Goal: Ask a question: Seek information or help from site administrators or community

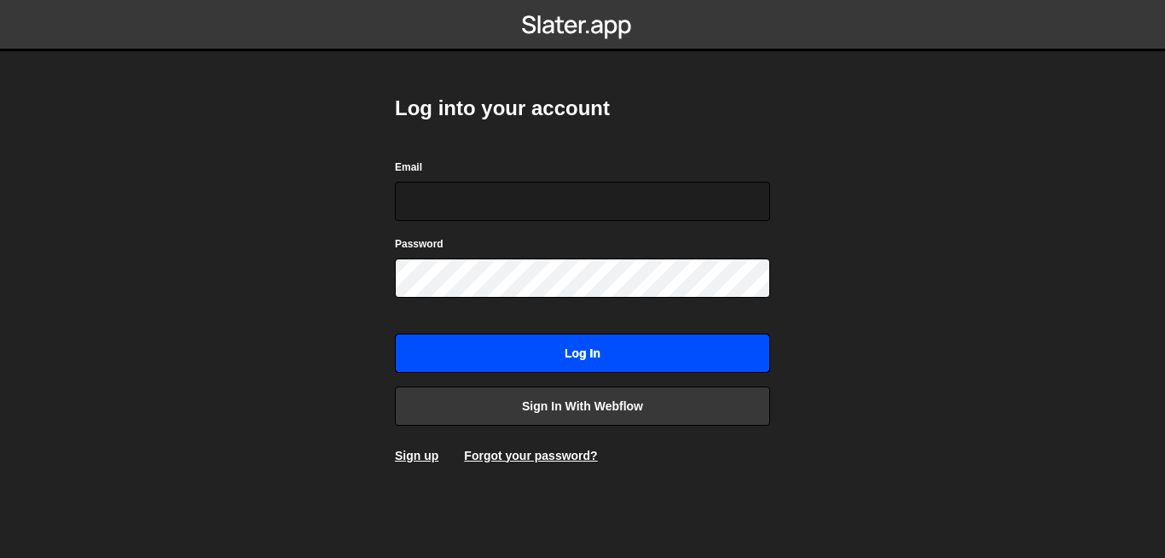
click at [592, 359] on input "Log in" at bounding box center [582, 352] width 375 height 39
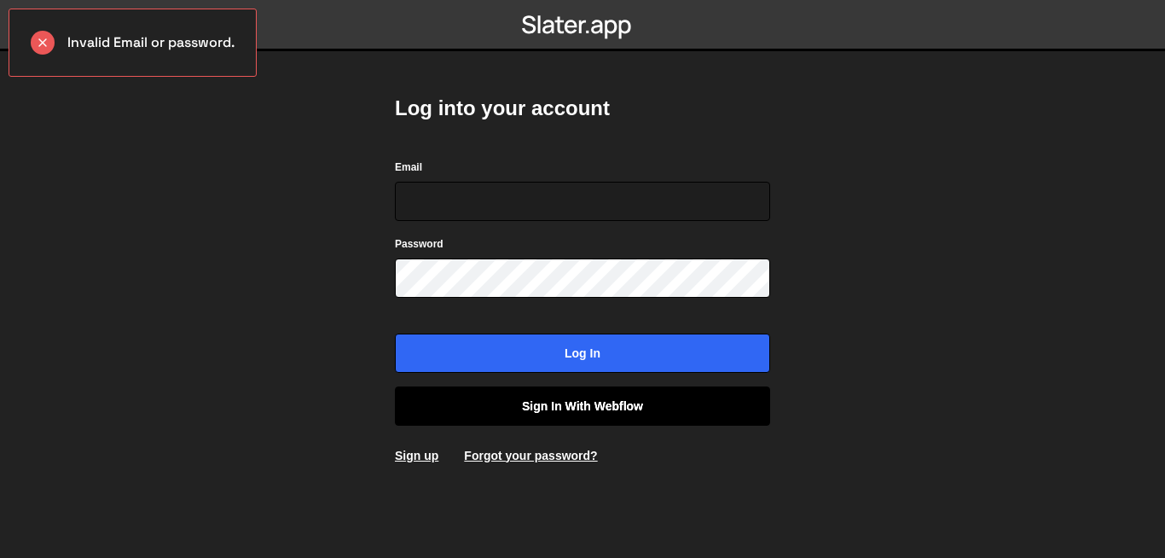
click at [598, 401] on link "Sign in with Webflow" at bounding box center [582, 405] width 375 height 39
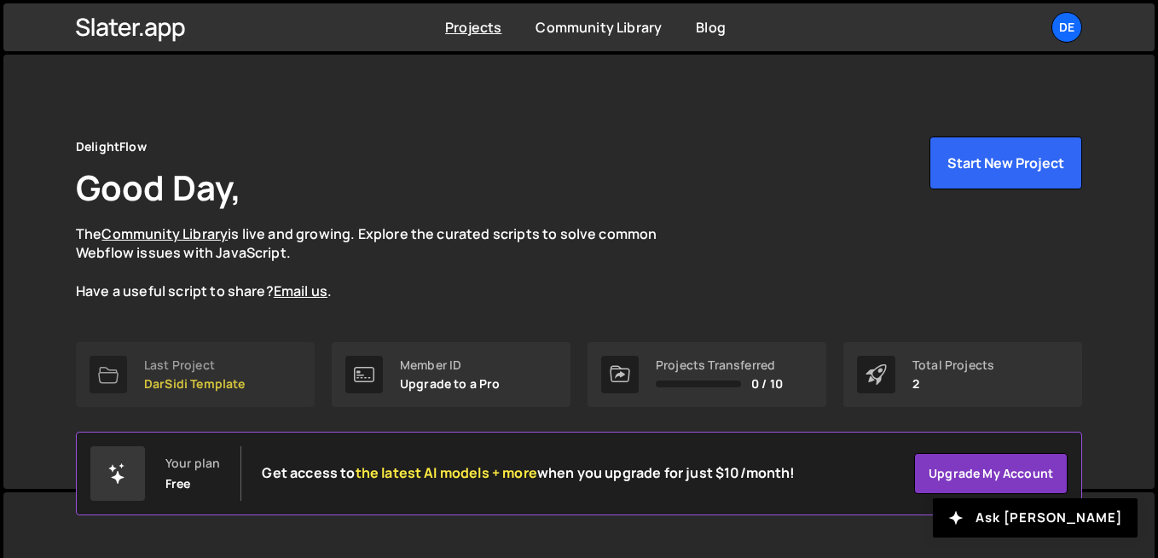
click at [165, 353] on link "Last Project DarSidi Template" at bounding box center [195, 374] width 239 height 65
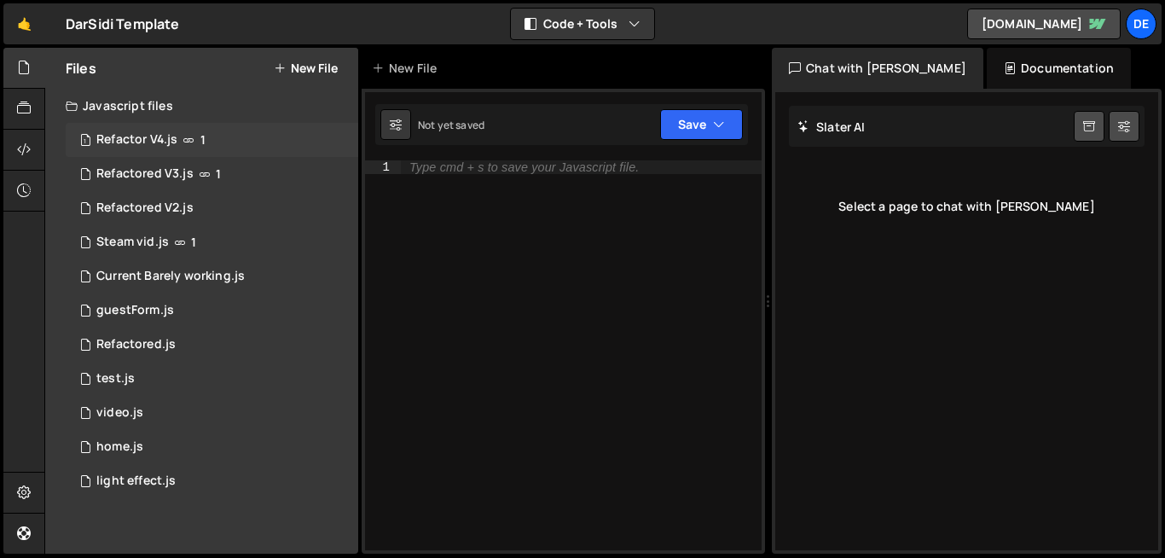
click at [188, 130] on div "1 Refactor V4.js 1" at bounding box center [212, 140] width 292 height 34
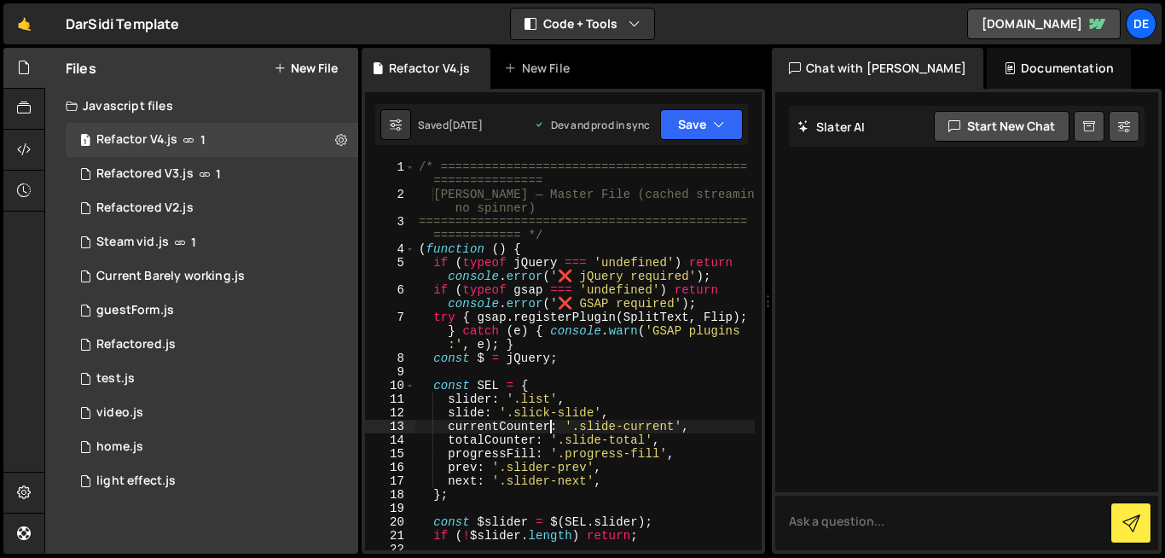
click at [549, 427] on div "/* ========================================== =============== Dar Sidi — Master…" at bounding box center [584, 375] width 339 height 431
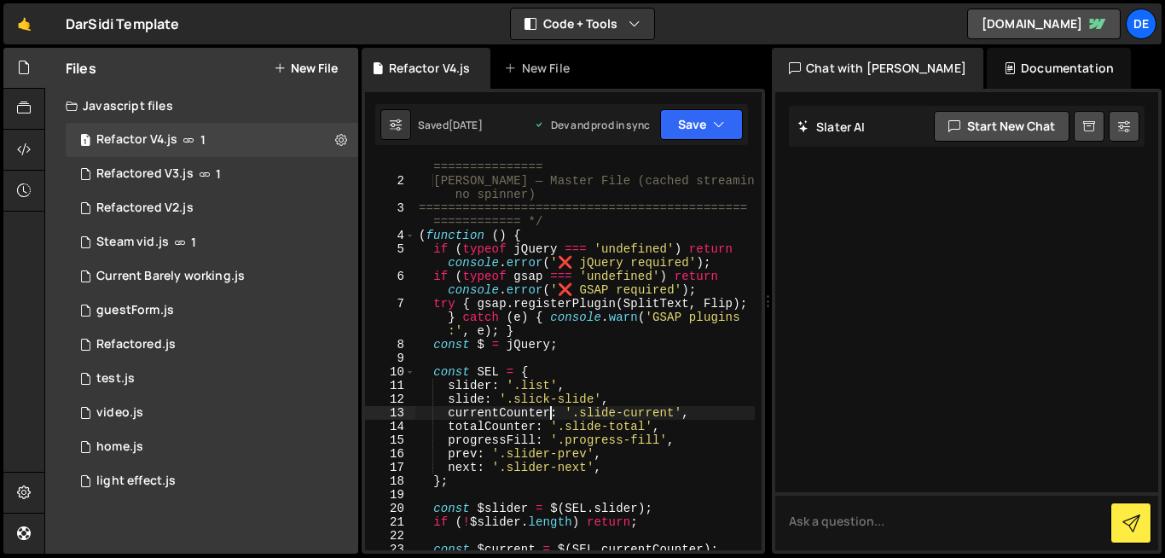
scroll to position [15, 0]
click at [549, 261] on div "/* ========================================== =============== Dar Sidi — Master…" at bounding box center [584, 360] width 339 height 431
type textarea "})();"
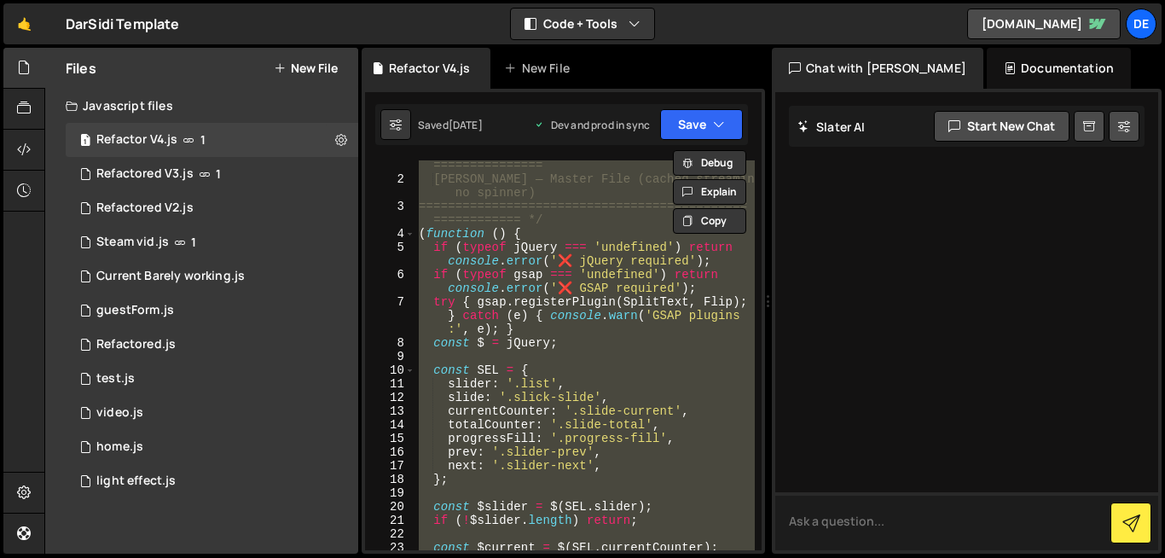
click at [877, 509] on textarea at bounding box center [966, 521] width 383 height 58
type textarea "what is gsap being used for here"
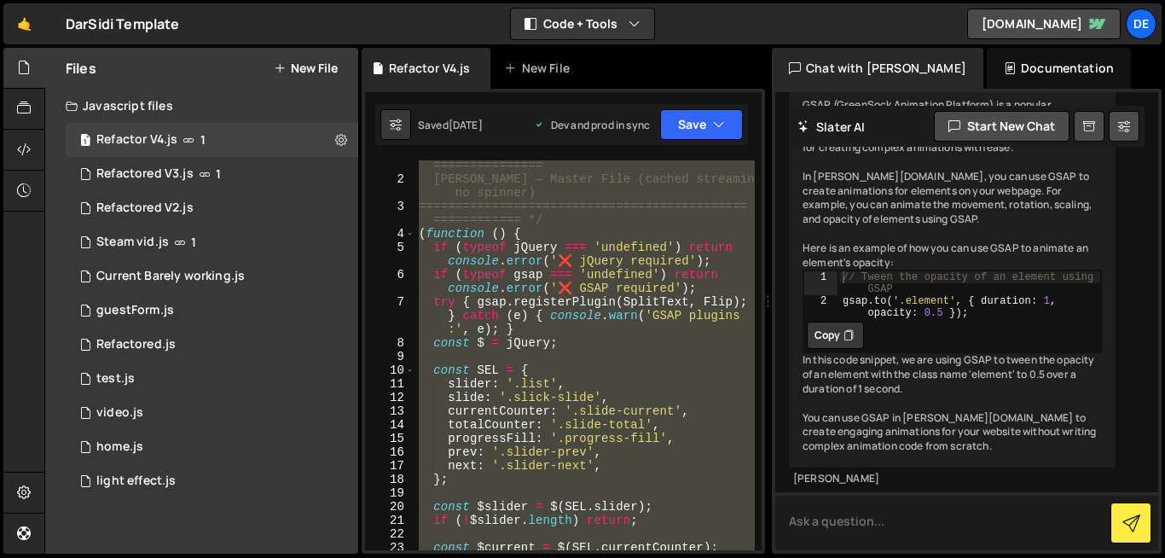
scroll to position [214, 0]
drag, startPoint x: 925, startPoint y: 494, endPoint x: 924, endPoint y: 522, distance: 28.1
click at [924, 522] on textarea at bounding box center [966, 521] width 383 height 58
type textarea "in our code i mean"
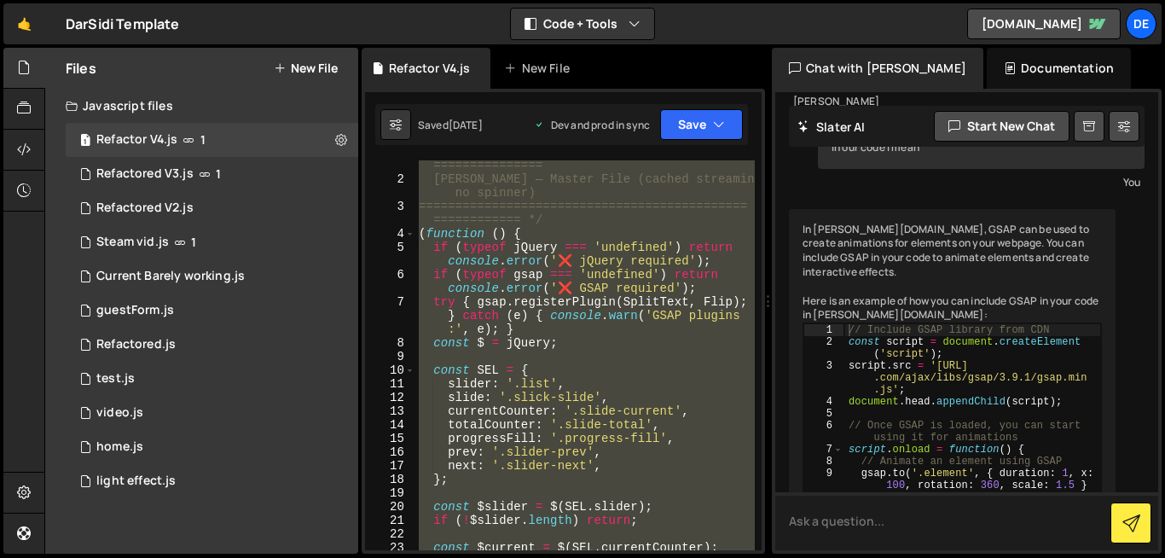
scroll to position [559, 0]
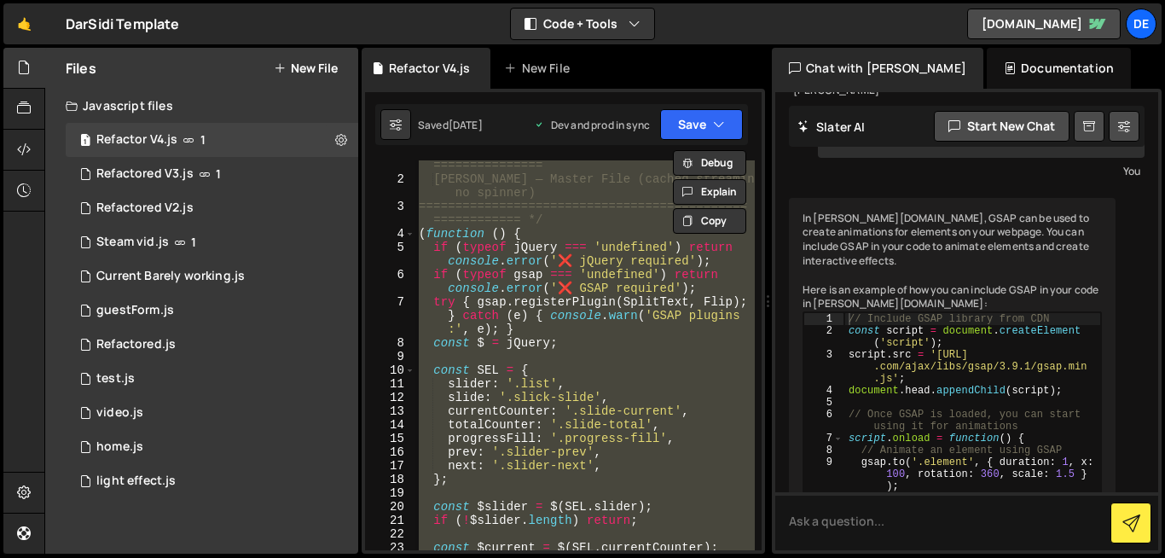
click at [605, 367] on div "/* ========================================== =============== Dar Sidi — Master…" at bounding box center [584, 355] width 339 height 390
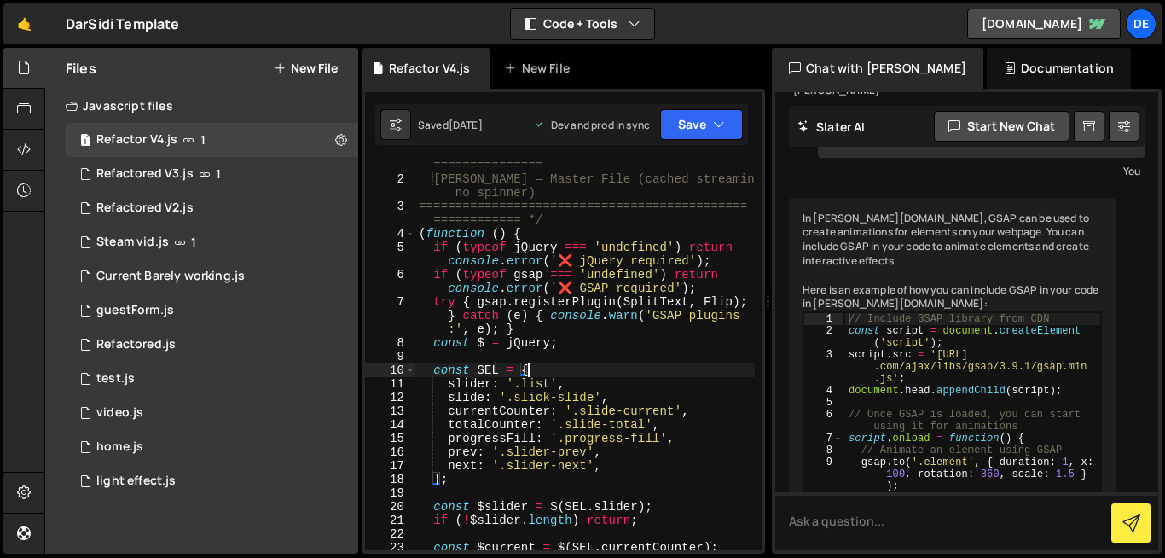
type textarea "})();"
